Goal: Task Accomplishment & Management: Manage account settings

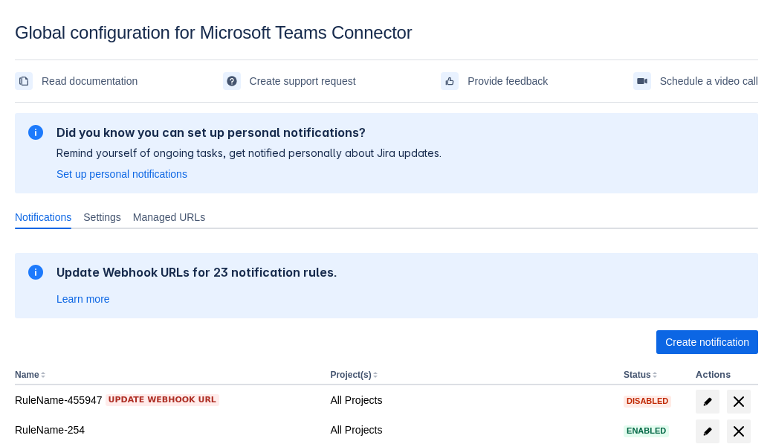
click at [707, 342] on span "Create notification" at bounding box center [707, 342] width 84 height 24
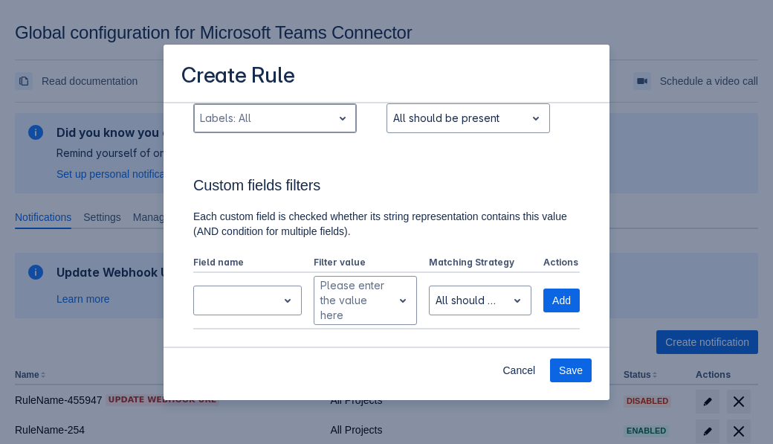
click at [274, 127] on div "Scrollable content" at bounding box center [263, 118] width 126 height 18
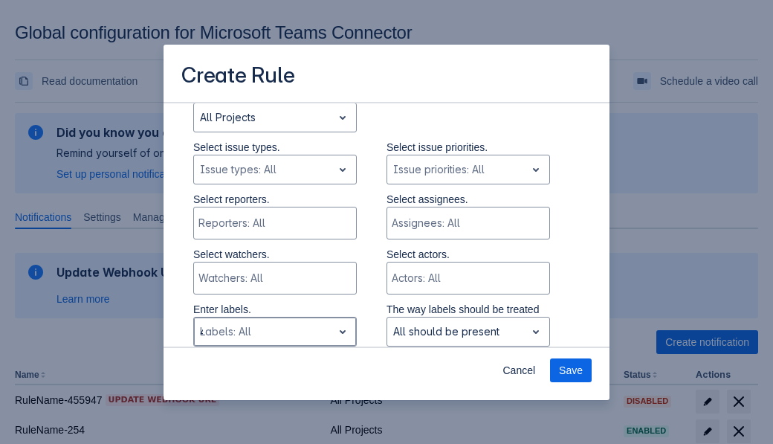
type input "400138_label"
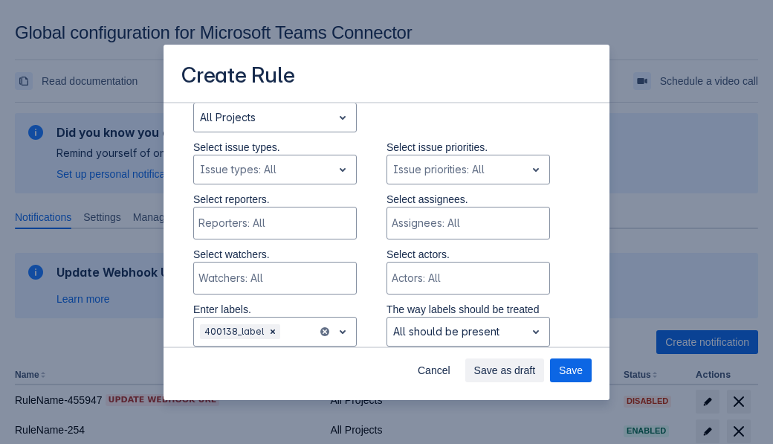
scroll to position [1001, 0]
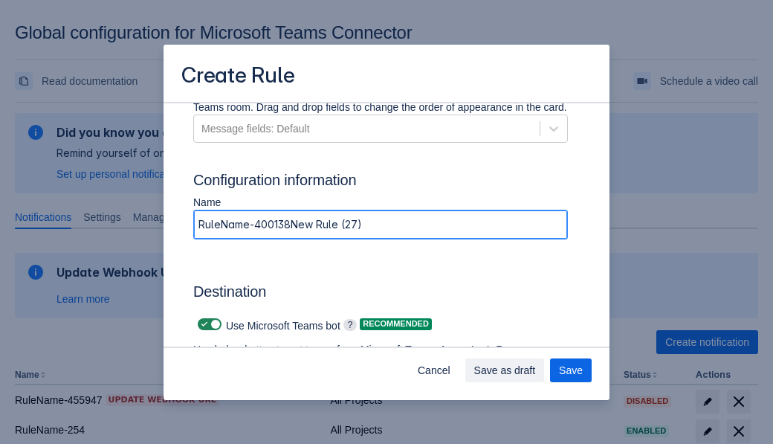
type input "RuleName-400138New Rule (27)"
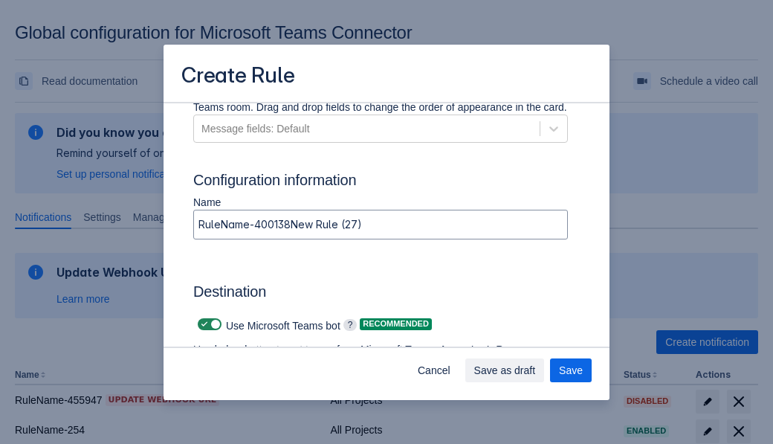
click at [202, 324] on span "Scrollable content" at bounding box center [204, 324] width 12 height 12
click at [202, 324] on input "Scrollable content" at bounding box center [203, 325] width 10 height 10
checkbox input "false"
type input "https://prod-74.westus.logic.azure.com:443/workflows/f11e74d8c9ca438c8769757d73…"
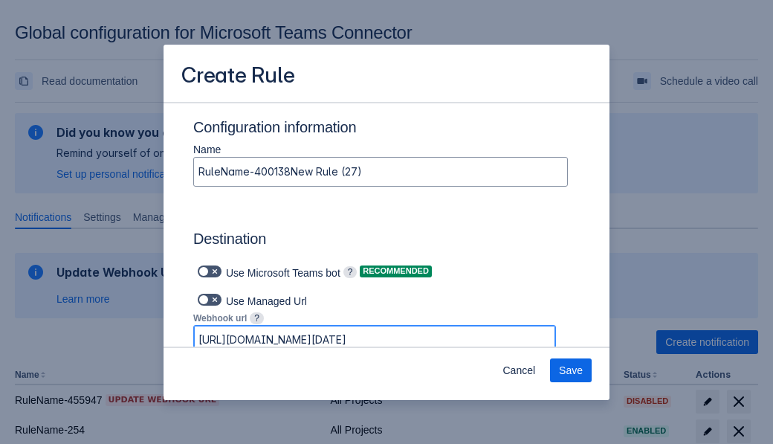
click at [571, 370] on span "Save" at bounding box center [571, 370] width 24 height 24
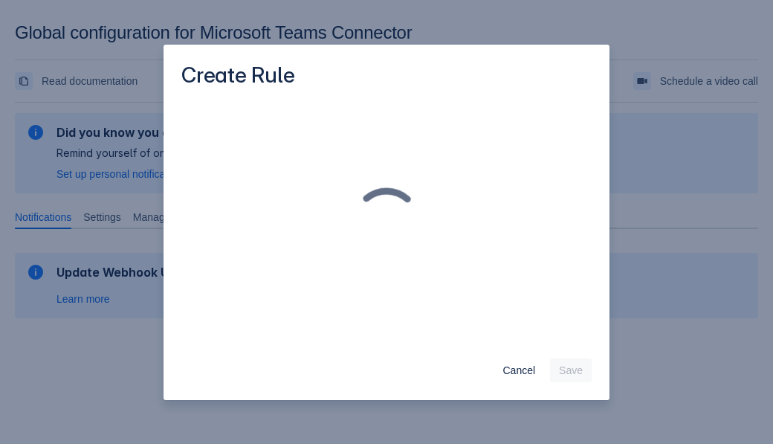
scroll to position [0, 0]
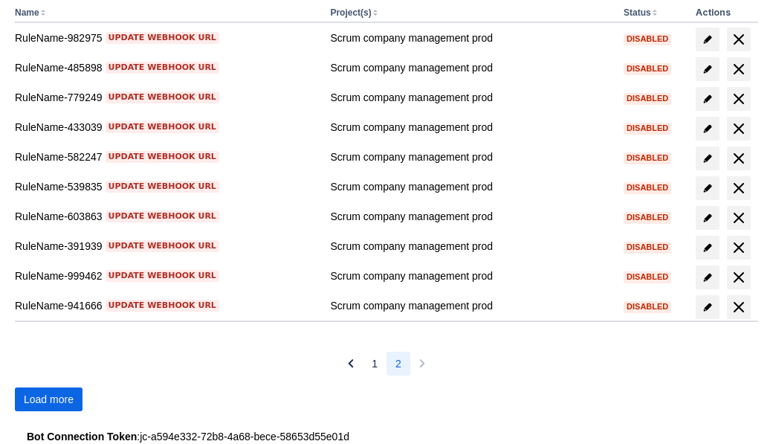
click at [48, 399] on span "Load more" at bounding box center [49, 399] width 50 height 24
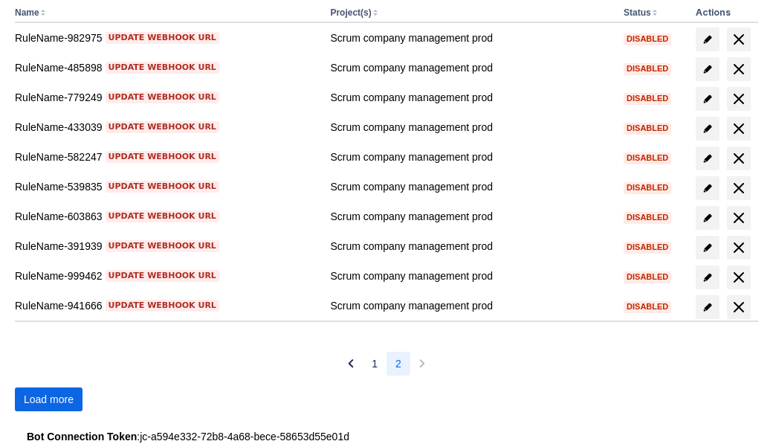
click at [48, 399] on span "Load more" at bounding box center [49, 399] width 50 height 24
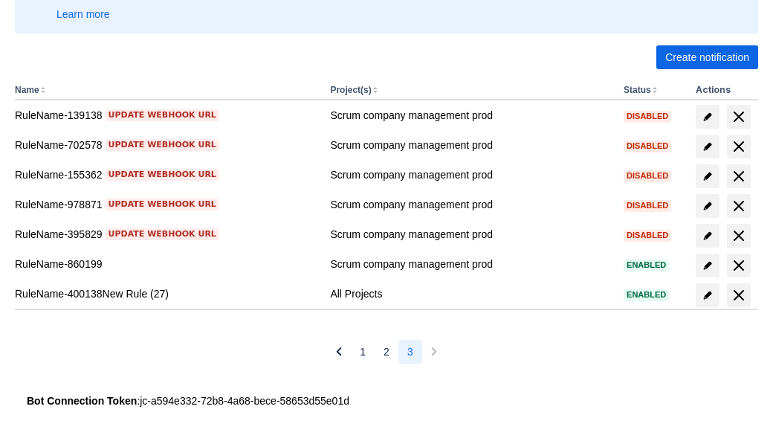
click at [738, 295] on span "delete" at bounding box center [739, 295] width 18 height 18
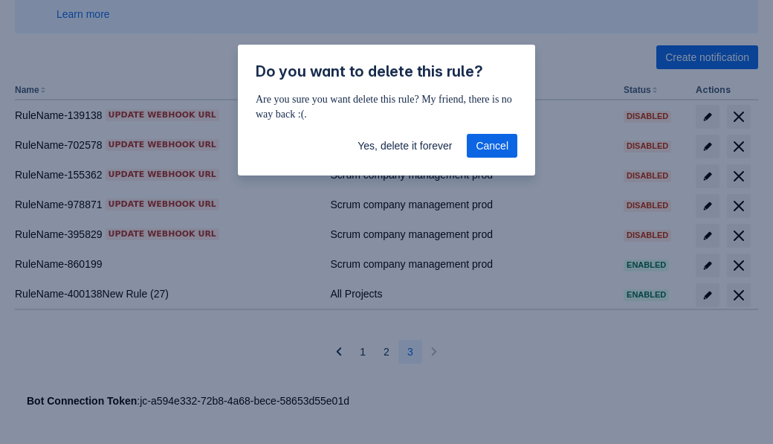
click at [404, 146] on span "Yes, delete it forever" at bounding box center [405, 146] width 94 height 24
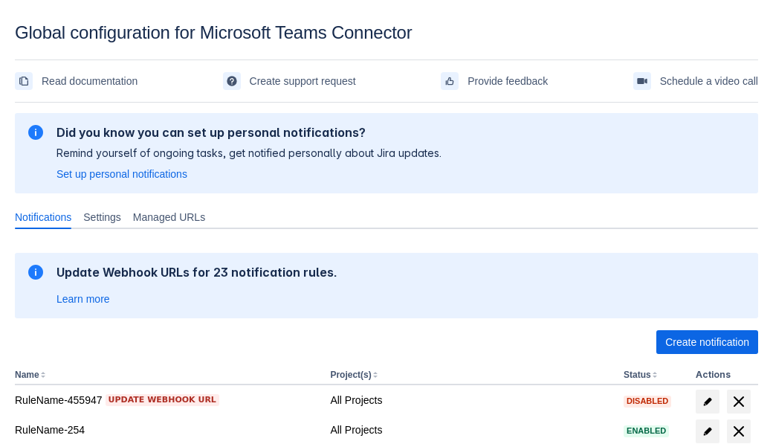
click at [707, 342] on span "Create notification" at bounding box center [707, 342] width 84 height 24
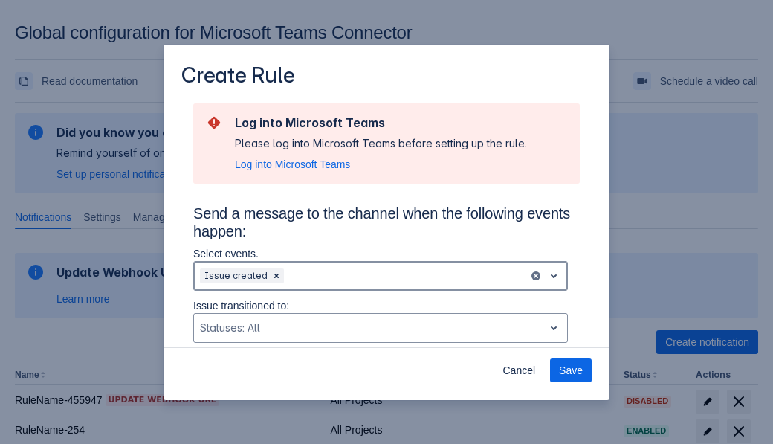
click at [381, 276] on div "Scrollable content" at bounding box center [405, 276] width 236 height 18
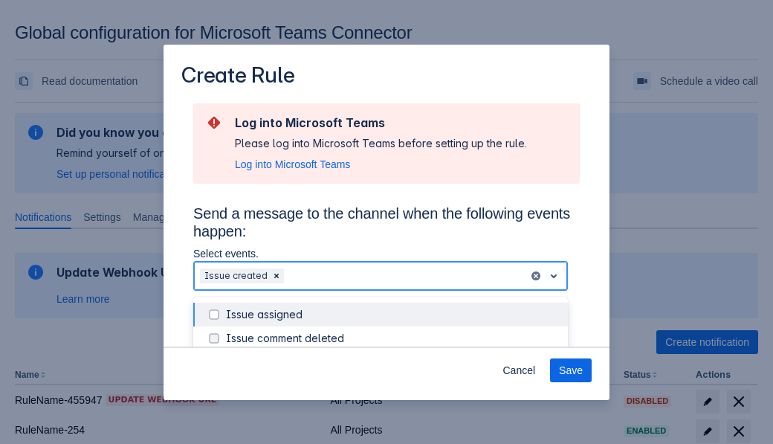
click at [392, 402] on div "Issue created" at bounding box center [392, 409] width 333 height 15
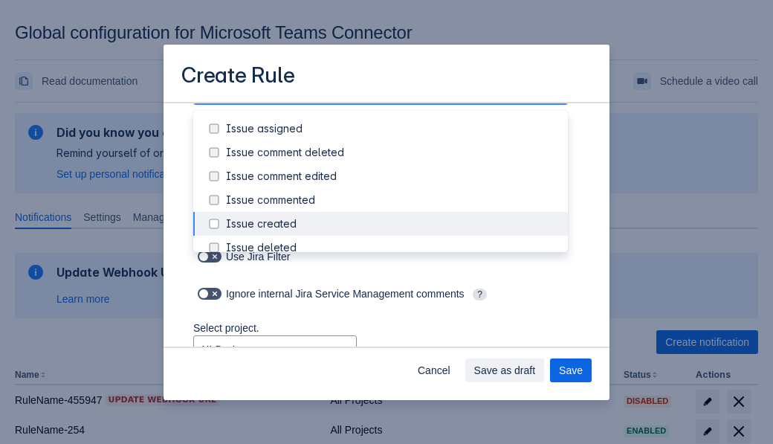
click at [392, 359] on div "Issue updated" at bounding box center [392, 366] width 333 height 15
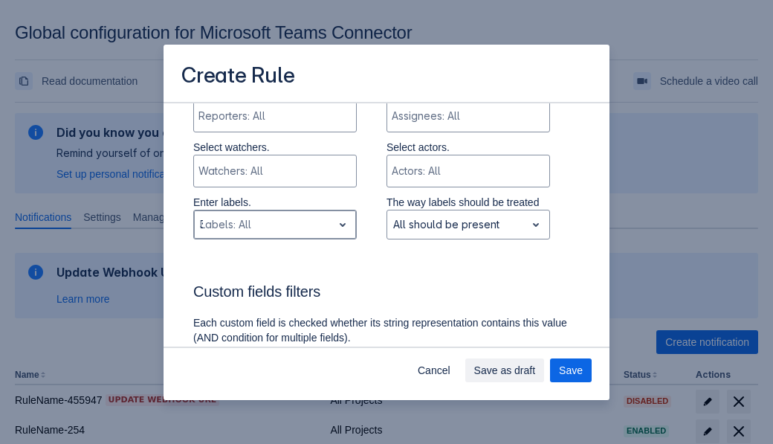
type input "373842_label"
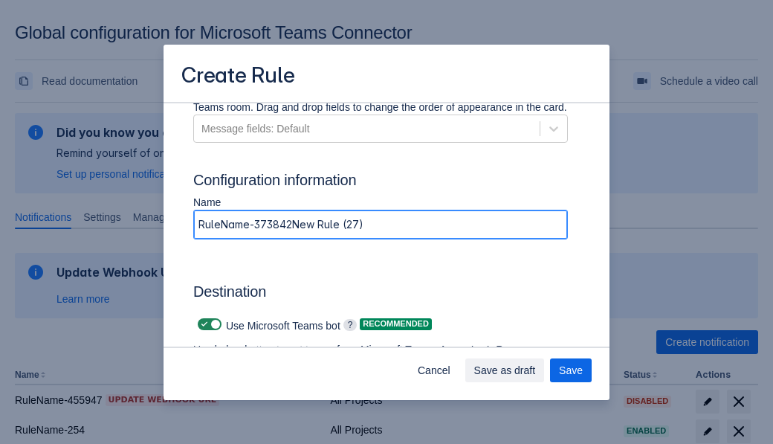
type input "RuleName-373842New Rule (27)"
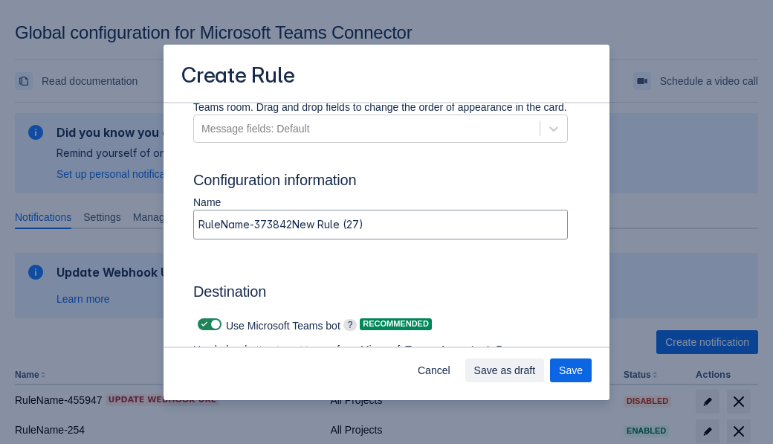
click at [202, 324] on span "Scrollable content" at bounding box center [204, 324] width 12 height 12
click at [202, 324] on input "Scrollable content" at bounding box center [203, 325] width 10 height 10
checkbox input "false"
type input "https://prod-34.westus.logic.azure.com:443/workflows/b225ecea21af403f967199aab2…"
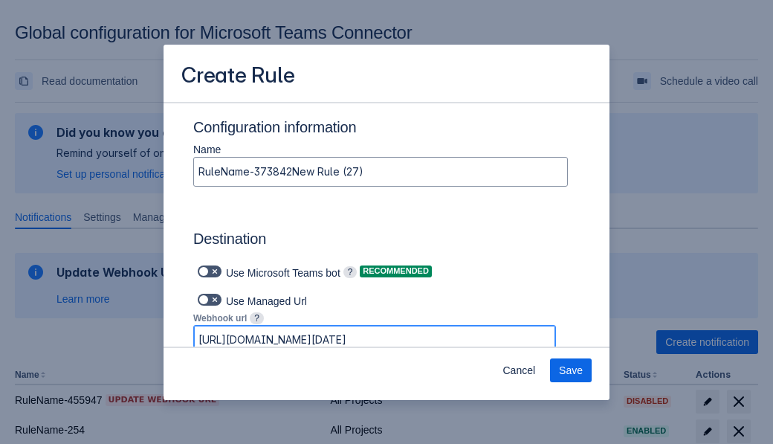
click at [571, 370] on span "Save" at bounding box center [571, 370] width 24 height 24
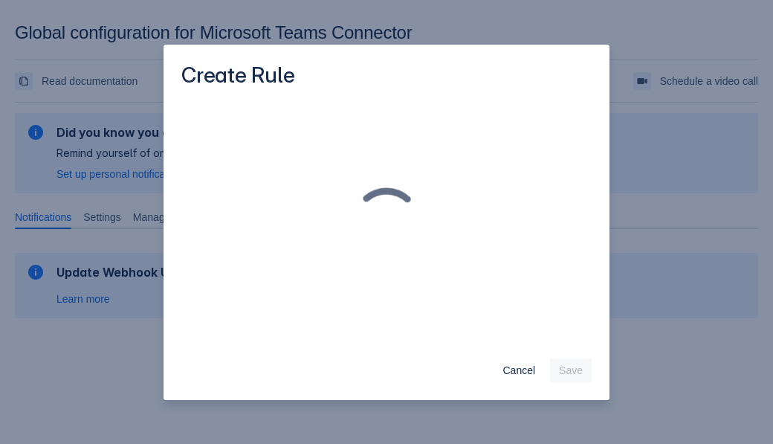
scroll to position [0, 0]
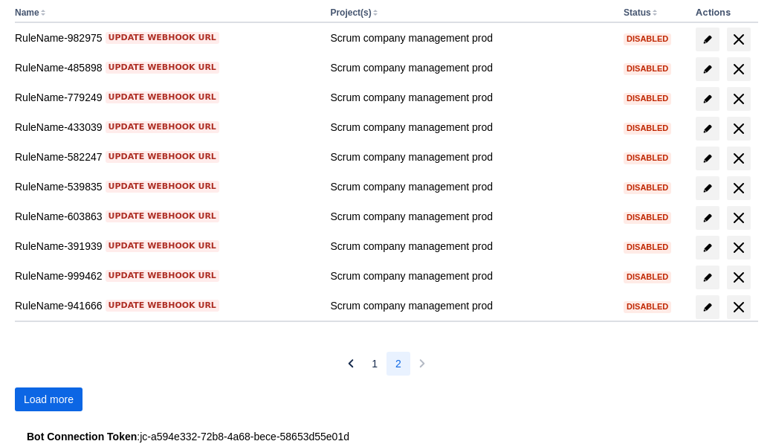
click at [48, 399] on span "Load more" at bounding box center [49, 399] width 50 height 24
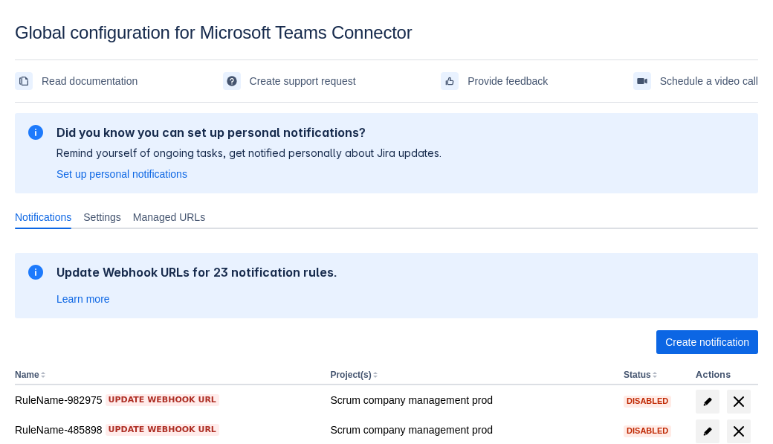
scroll to position [362, 0]
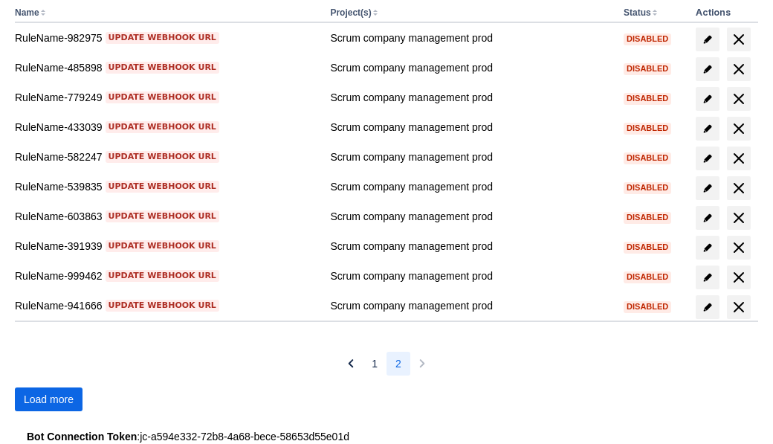
click at [48, 399] on span "Load more" at bounding box center [49, 399] width 50 height 24
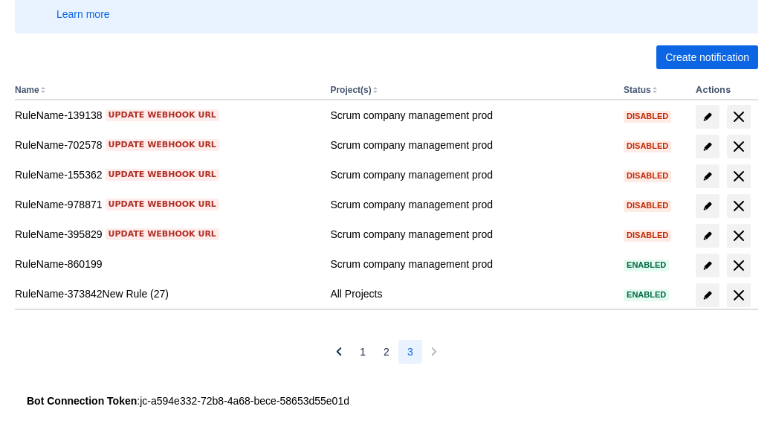
click at [738, 295] on span "delete" at bounding box center [739, 295] width 18 height 18
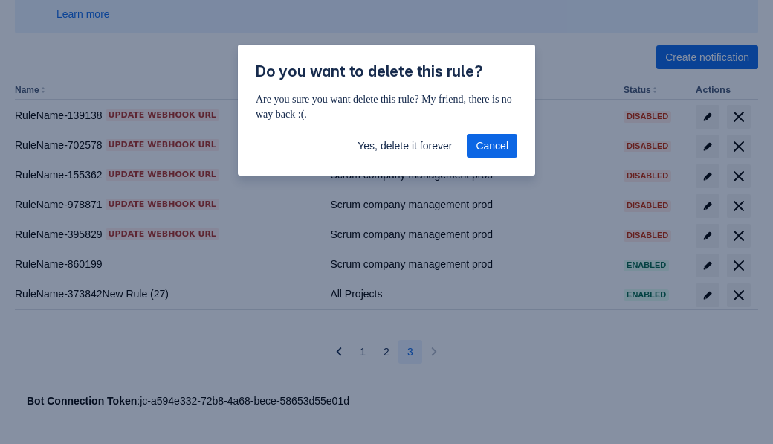
click at [404, 146] on span "Yes, delete it forever" at bounding box center [405, 146] width 94 height 24
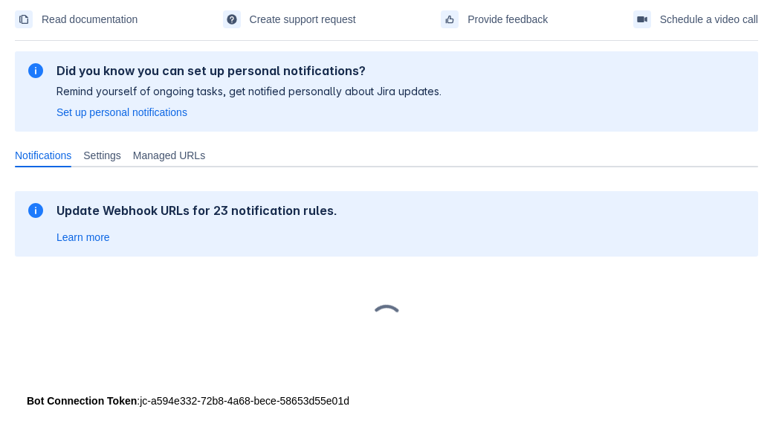
scroll to position [62, 0]
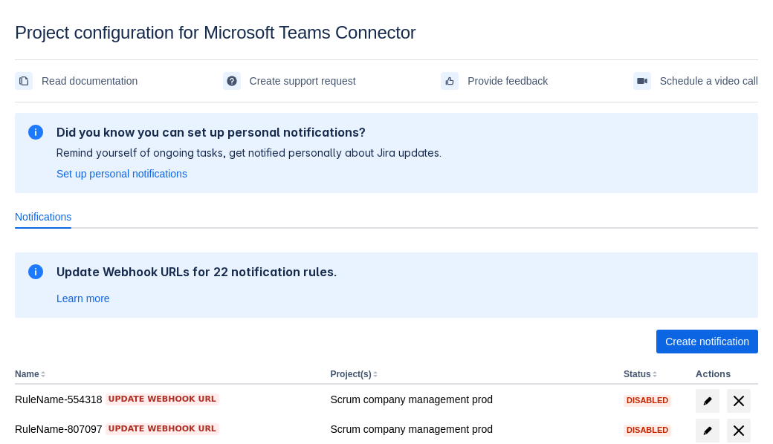
click at [707, 342] on span "Create notification" at bounding box center [707, 342] width 84 height 24
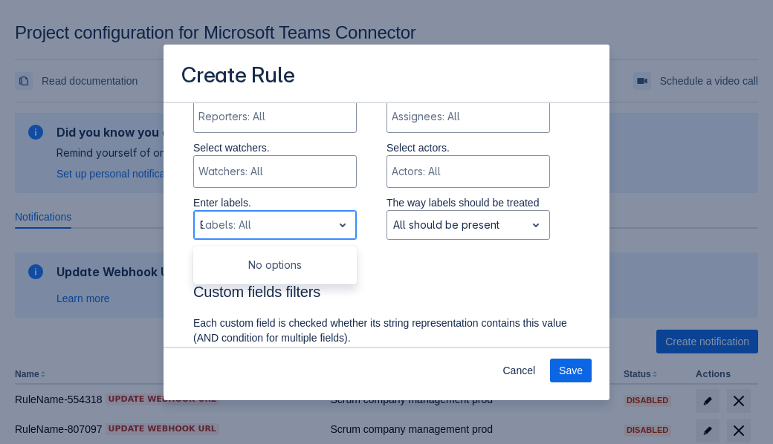
type input "97496_label"
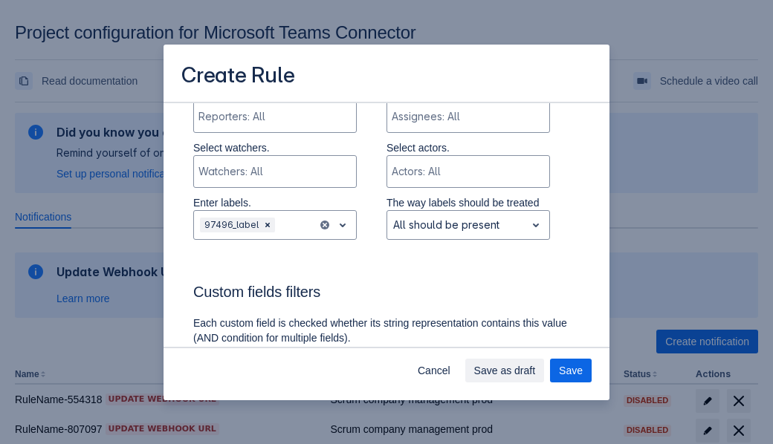
scroll to position [948, 0]
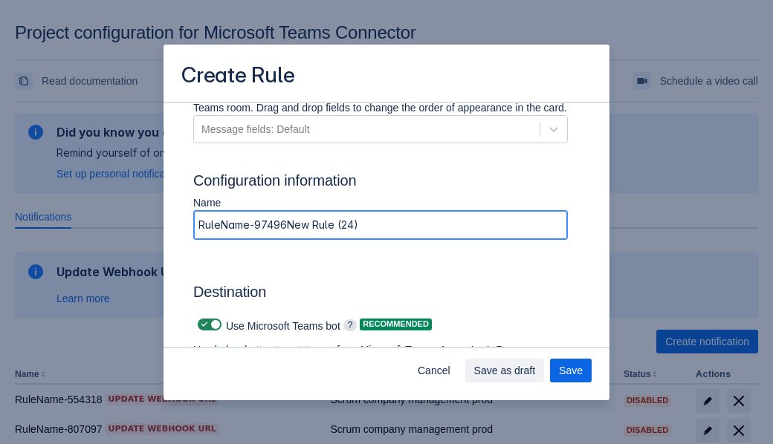
type input "RuleName-97496New Rule (24)"
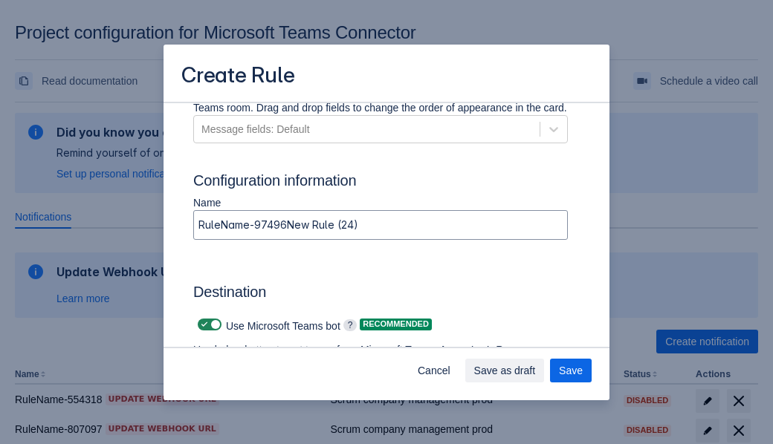
click at [202, 325] on span at bounding box center [204, 325] width 12 height 12
click at [202, 325] on input "checkbox" at bounding box center [203, 325] width 10 height 10
checkbox input "false"
type input "https://prod-66.westus.logic.azure.com:443/workflows/8c648f5704ae4c43ad0e610244…"
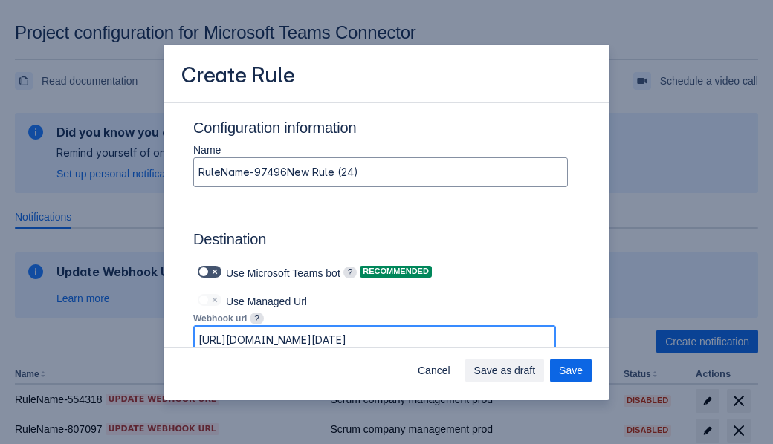
click at [536, 371] on span "Save as draft" at bounding box center [505, 371] width 62 height 24
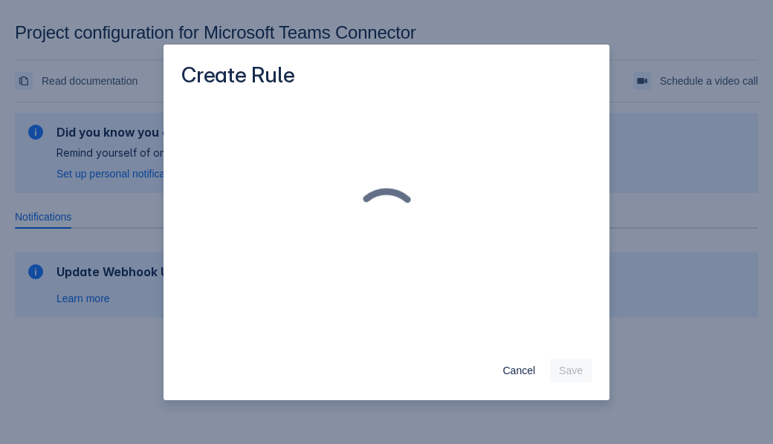
scroll to position [0, 0]
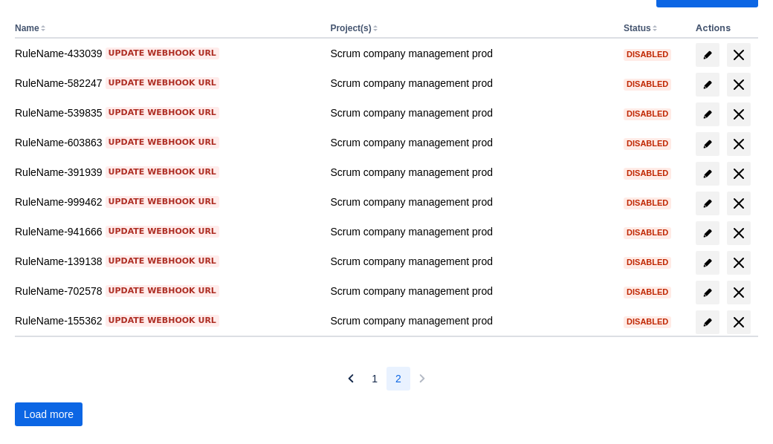
click at [48, 415] on span "Load more" at bounding box center [49, 415] width 50 height 24
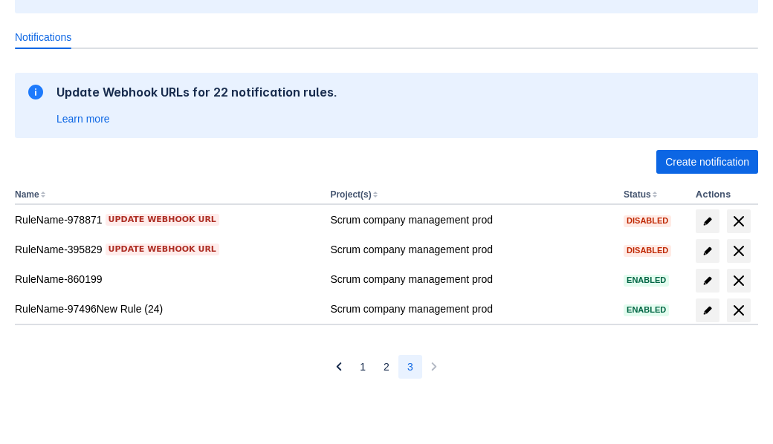
scroll to position [180, 0]
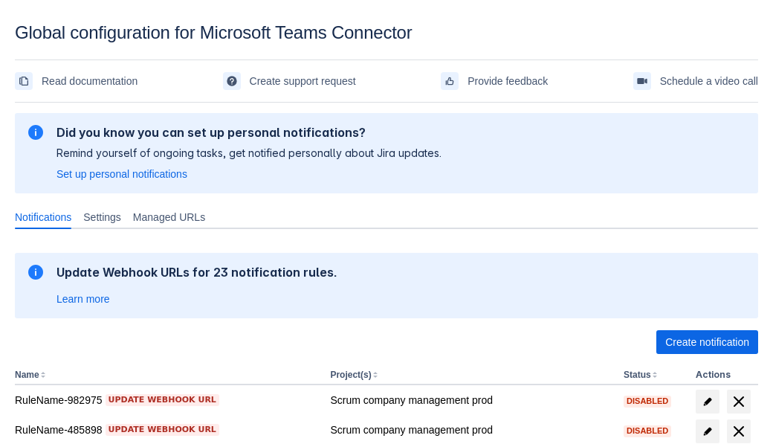
scroll to position [362, 0]
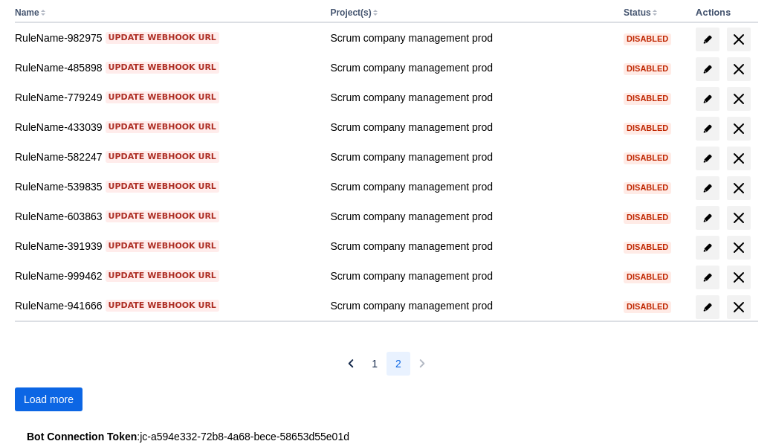
click at [48, 399] on span "Load more" at bounding box center [49, 399] width 50 height 24
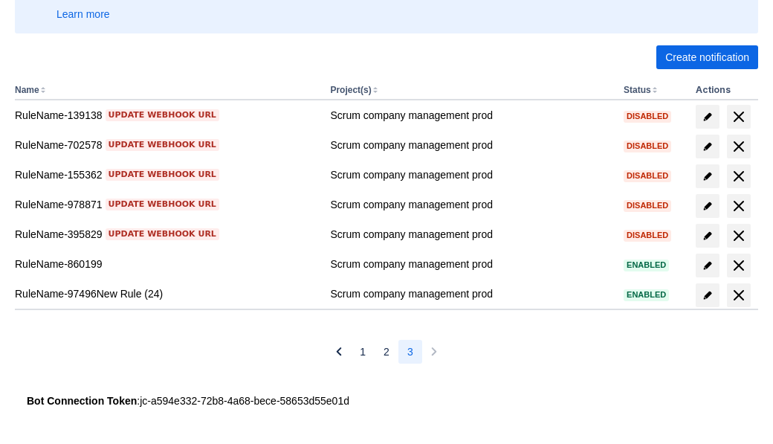
scroll to position [285, 0]
click at [738, 295] on span "delete" at bounding box center [739, 295] width 18 height 18
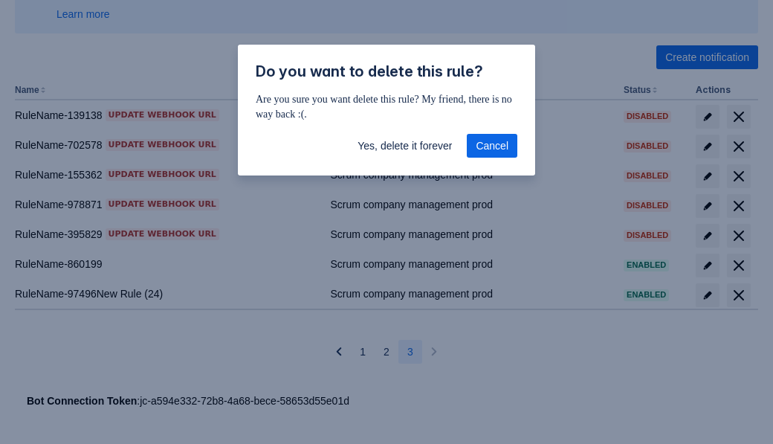
click at [404, 146] on span "Yes, delete it forever" at bounding box center [405, 146] width 94 height 24
